Goal: Find specific page/section

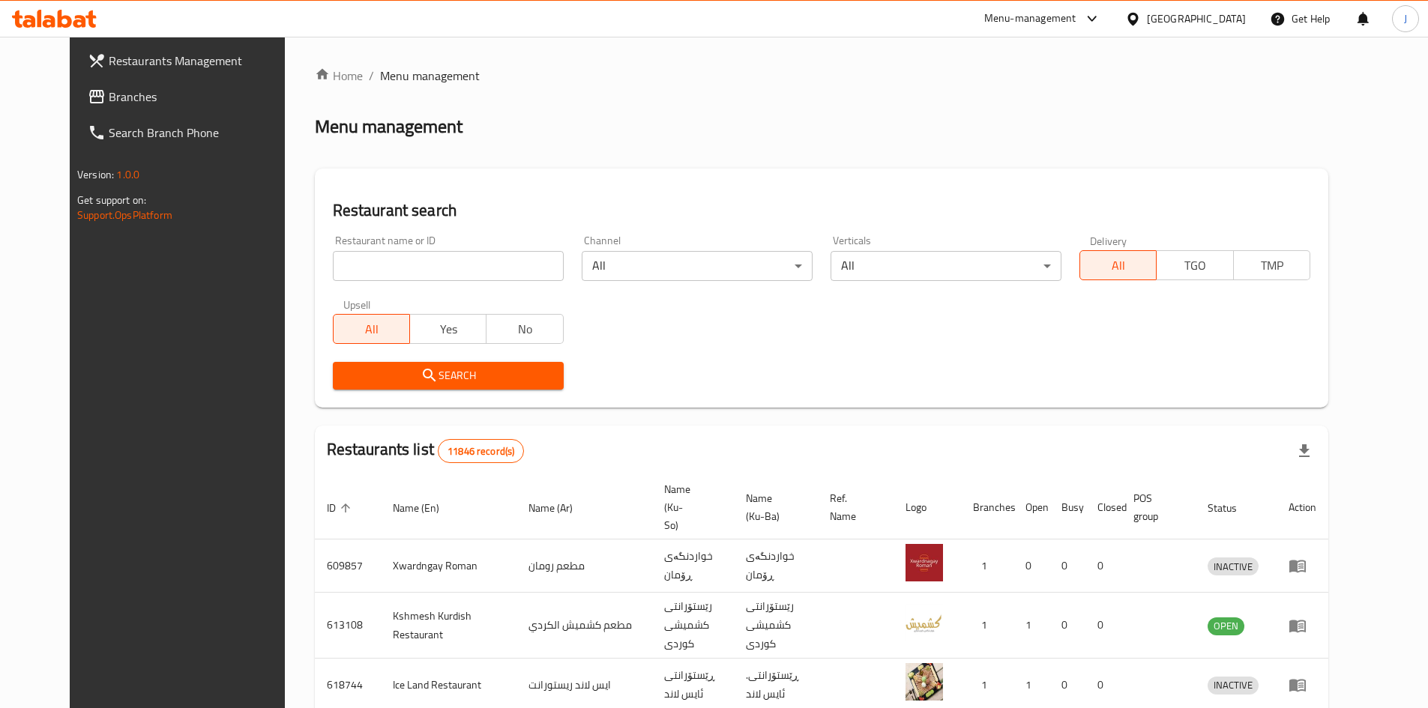
click at [480, 258] on input "search" at bounding box center [448, 266] width 231 height 30
type input "ش"
type input "antichi"
click button "Search" at bounding box center [448, 376] width 231 height 28
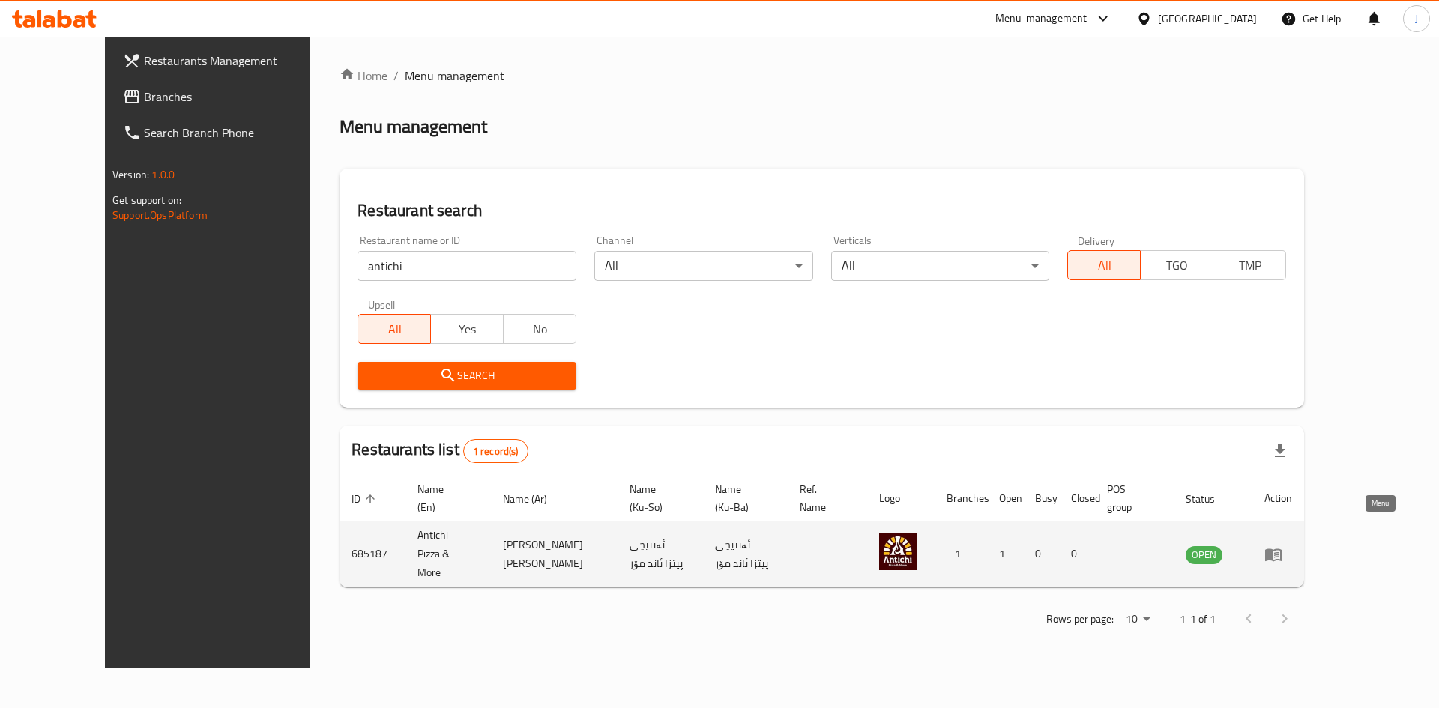
click at [1282, 546] on icon "enhanced table" at bounding box center [1273, 555] width 18 height 18
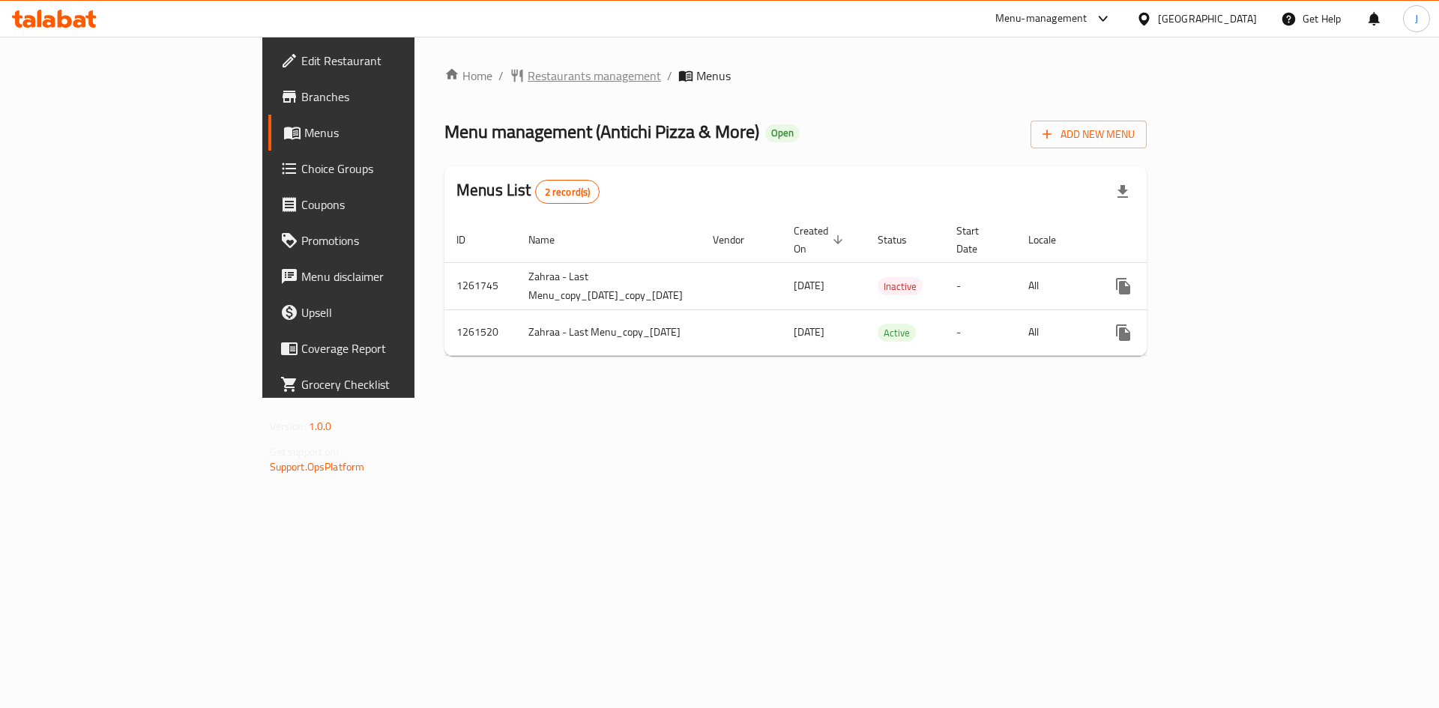
click at [528, 81] on span "Restaurants management" at bounding box center [594, 76] width 133 height 18
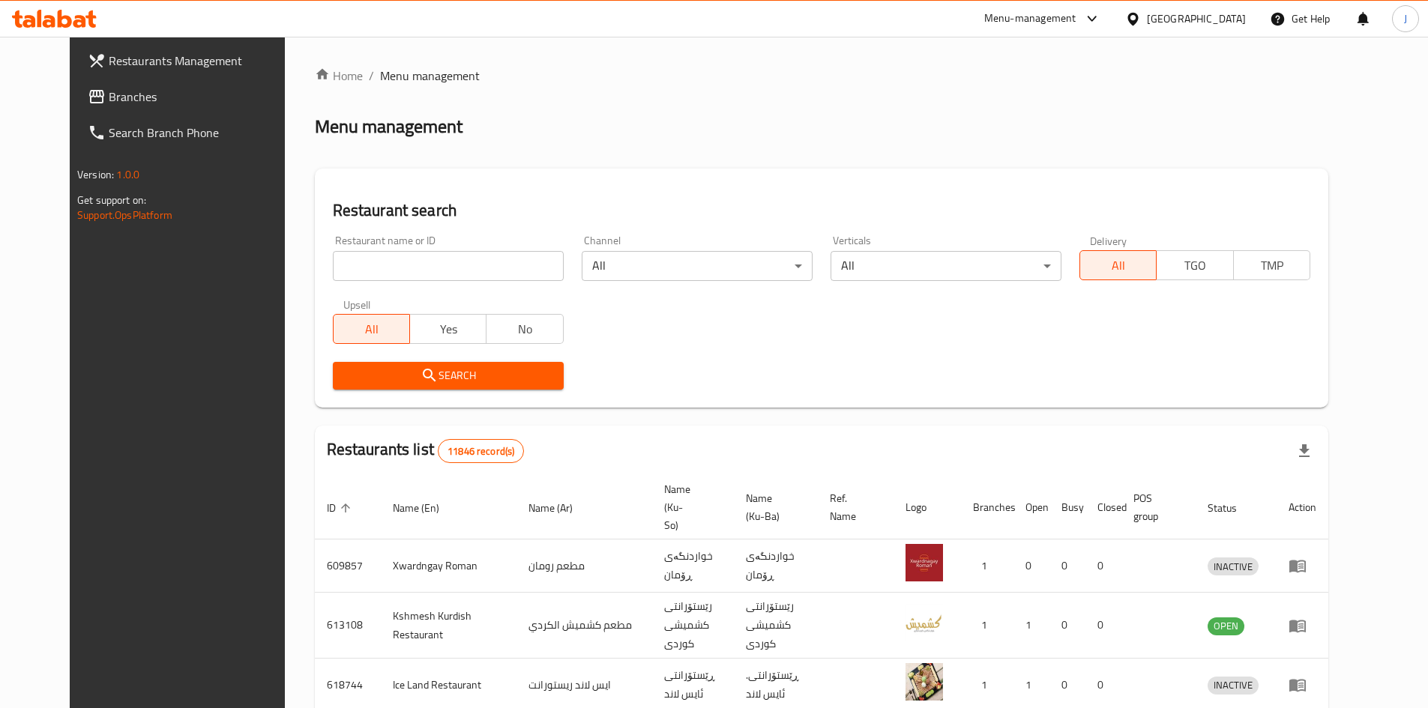
click at [1101, 23] on icon at bounding box center [1092, 19] width 18 height 18
click at [985, 101] on div "Agent Campaigns Center" at bounding box center [1027, 100] width 113 height 16
